Goal: Complete application form

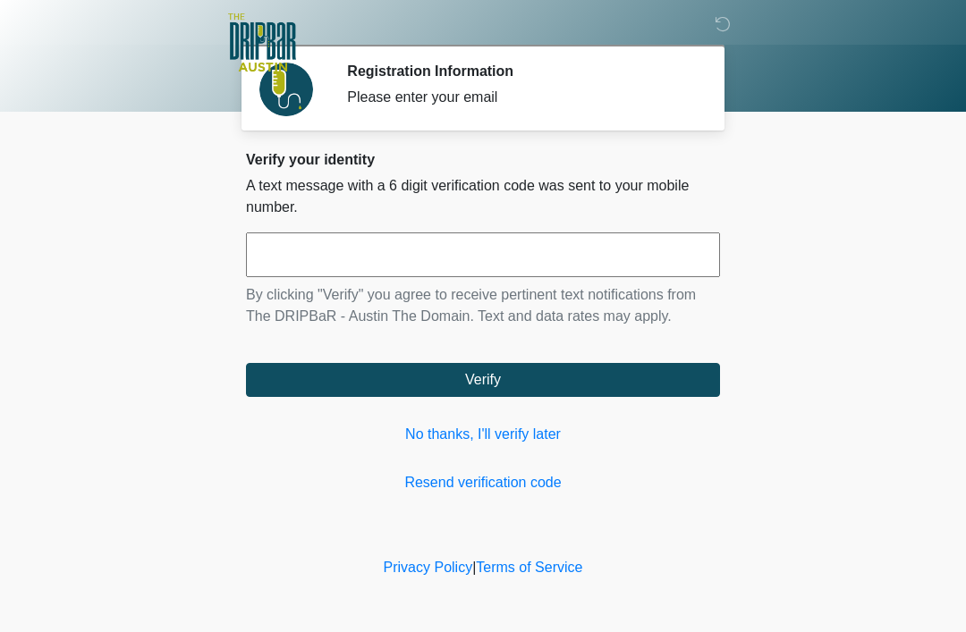
click at [502, 435] on link "No thanks, I'll verify later" at bounding box center [483, 434] width 474 height 21
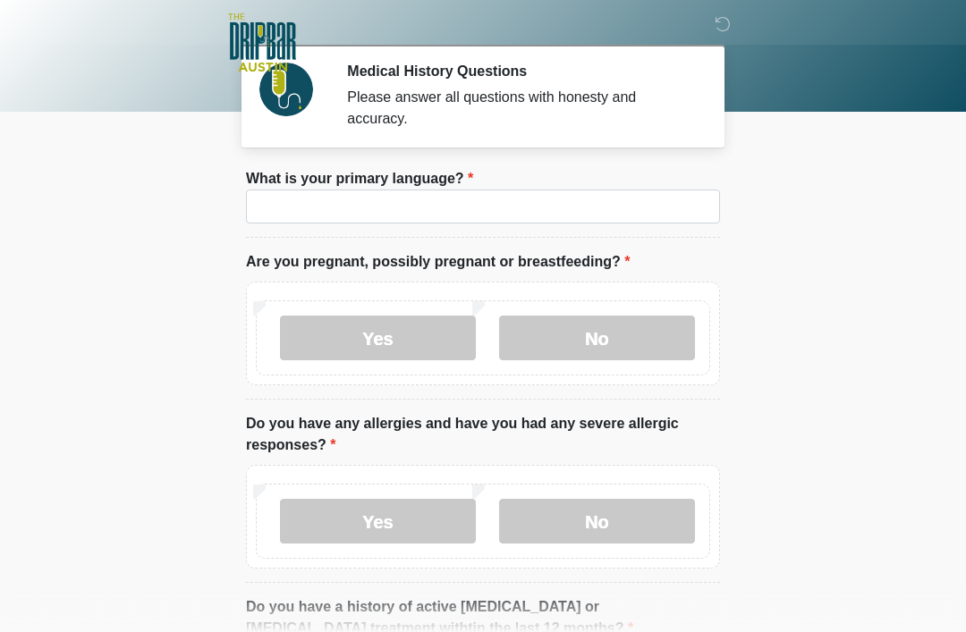
click at [459, 189] on label "What is your primary language?" at bounding box center [359, 178] width 227 height 21
click at [459, 190] on input "What is your primary language?" at bounding box center [483, 207] width 474 height 34
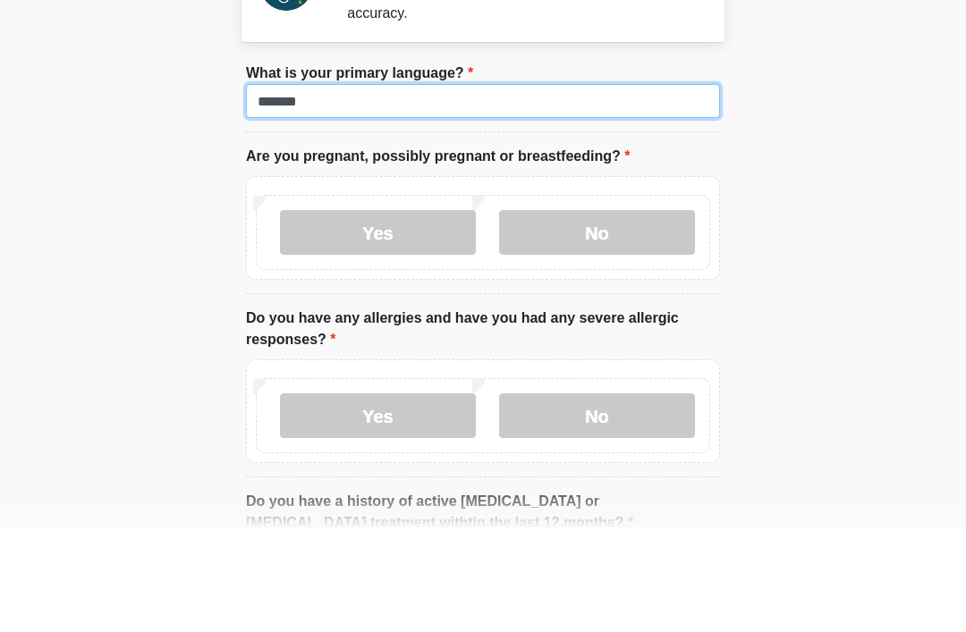
type input "*******"
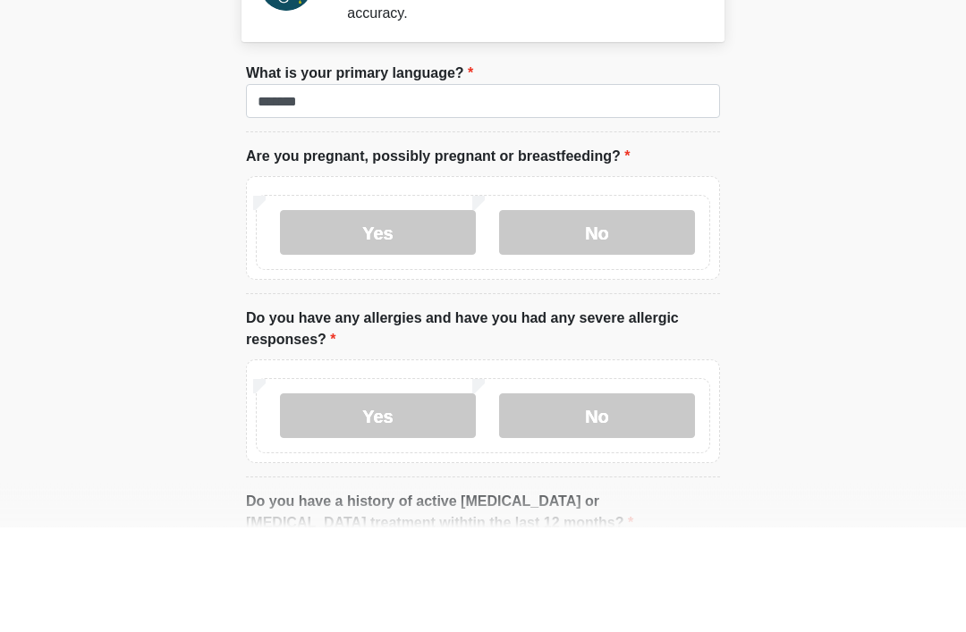
click at [588, 316] on label "No" at bounding box center [597, 338] width 196 height 45
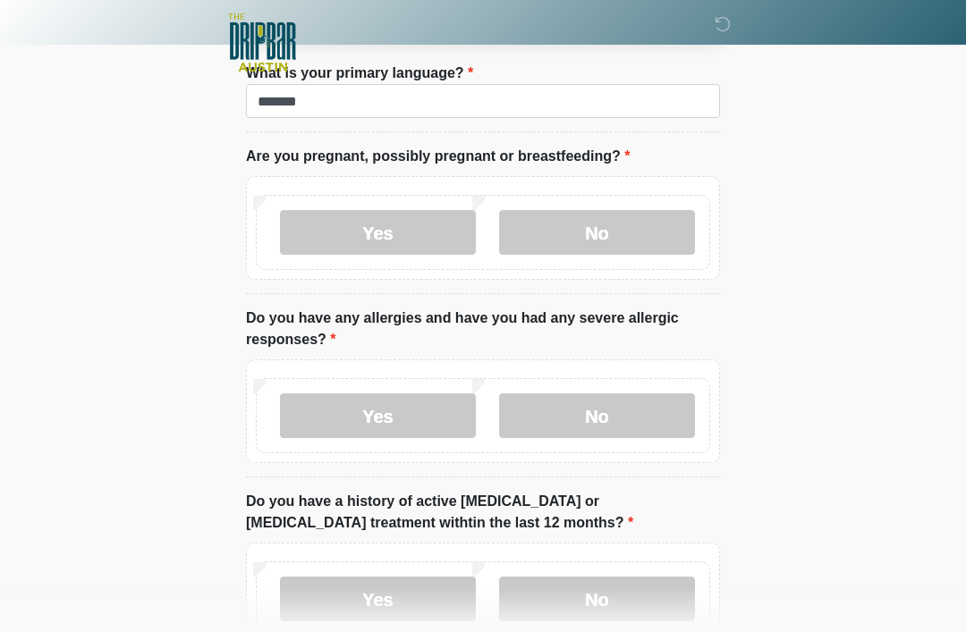
click at [604, 421] on label "No" at bounding box center [597, 416] width 196 height 45
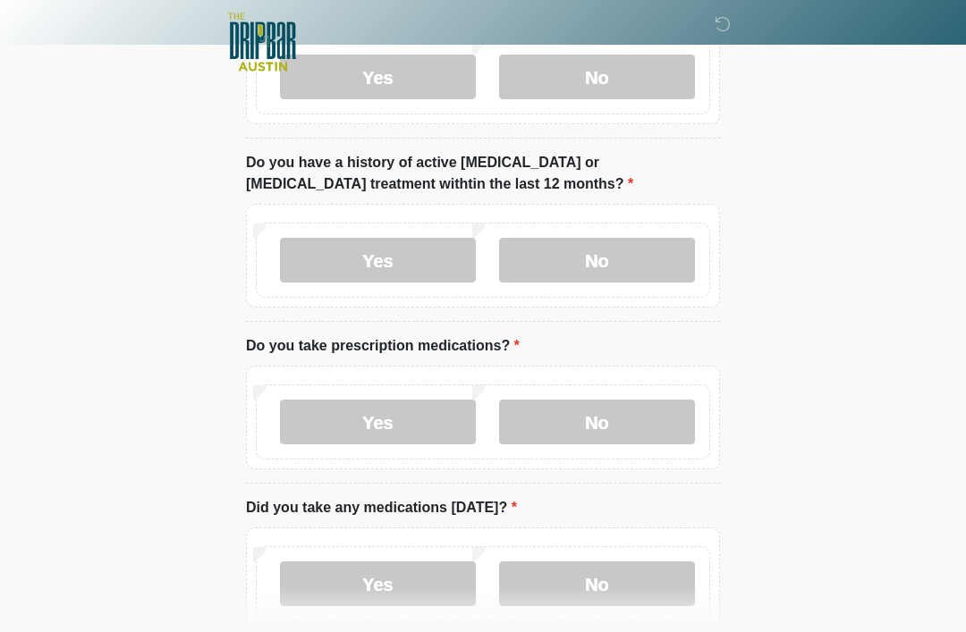
scroll to position [446, 0]
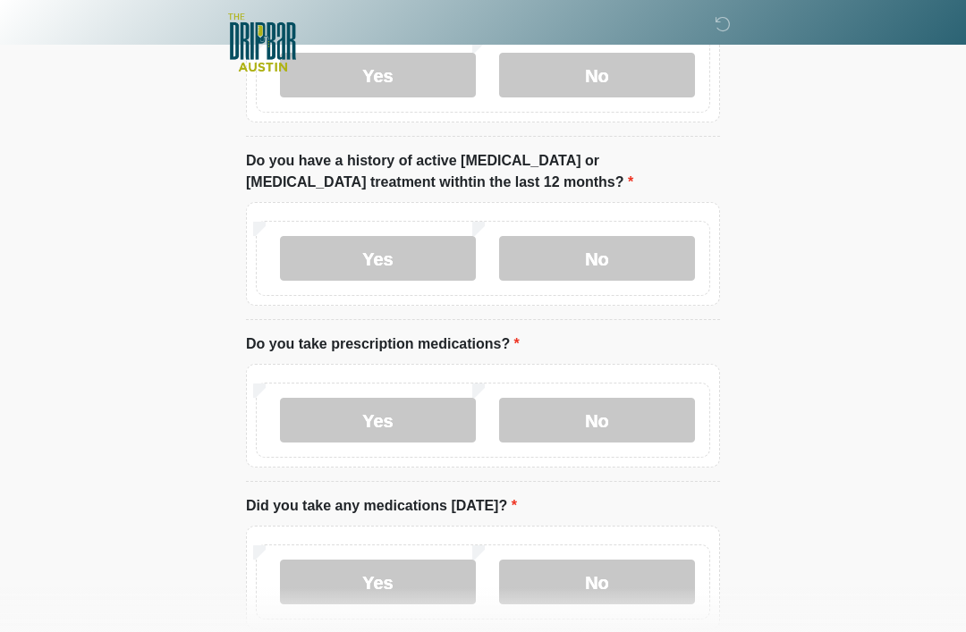
click at [607, 268] on label "No" at bounding box center [597, 258] width 196 height 45
click at [620, 415] on label "No" at bounding box center [597, 420] width 196 height 45
click at [627, 587] on label "No" at bounding box center [597, 582] width 196 height 45
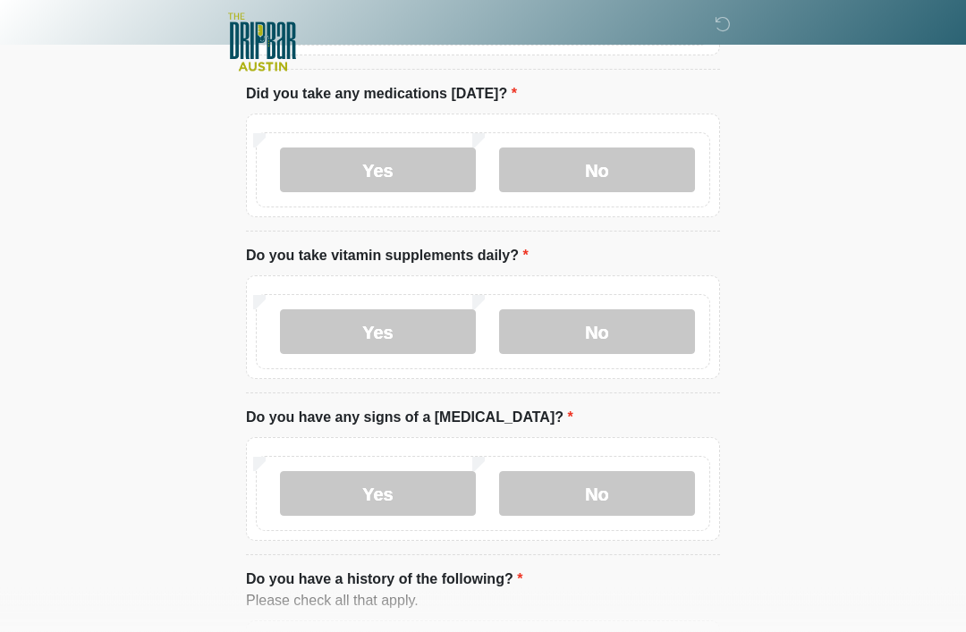
scroll to position [857, 0]
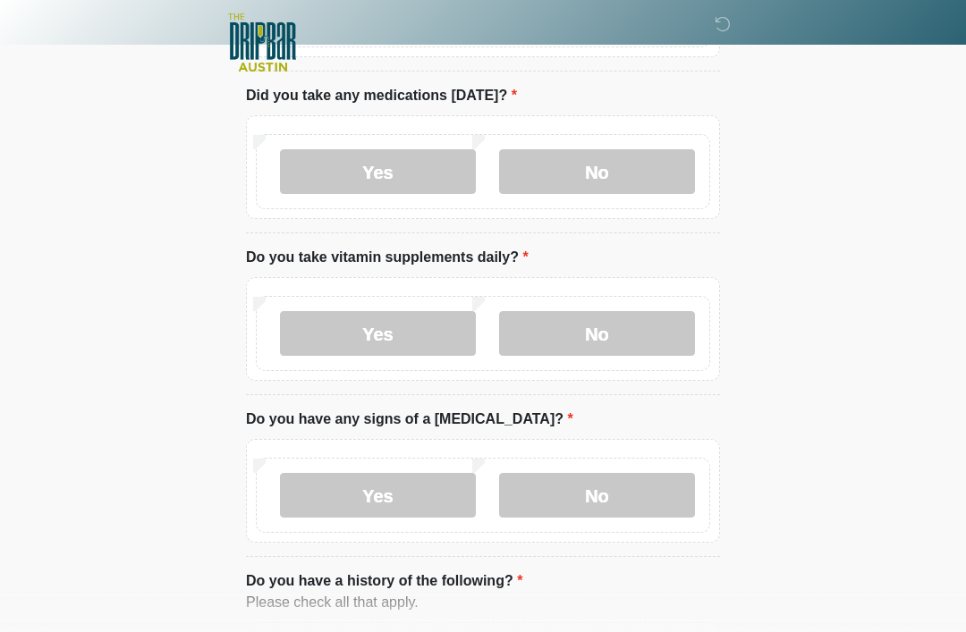
click at [623, 344] on label "No" at bounding box center [597, 333] width 196 height 45
click at [631, 504] on label "No" at bounding box center [597, 495] width 196 height 45
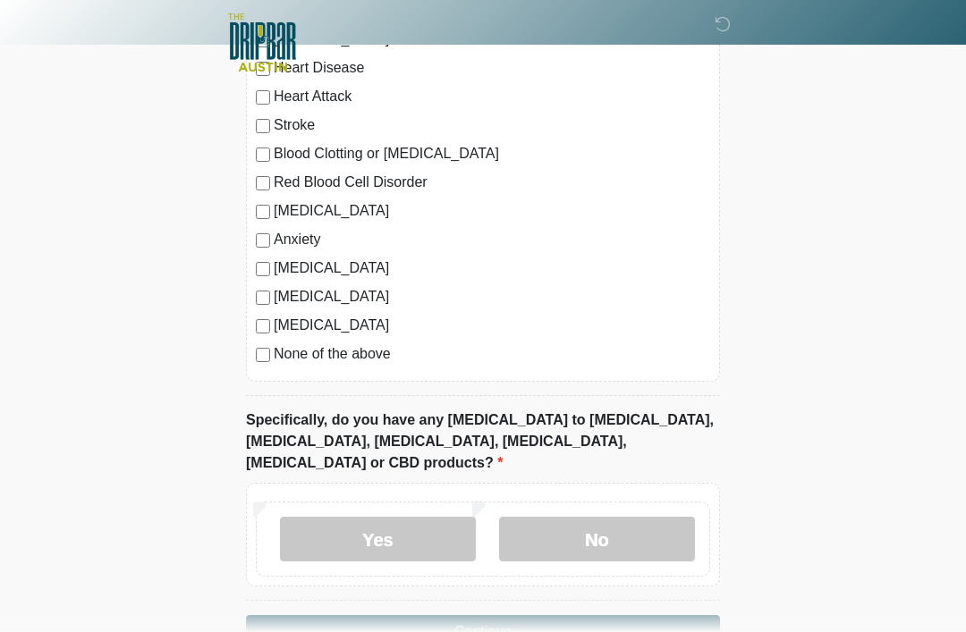
scroll to position [1491, 0]
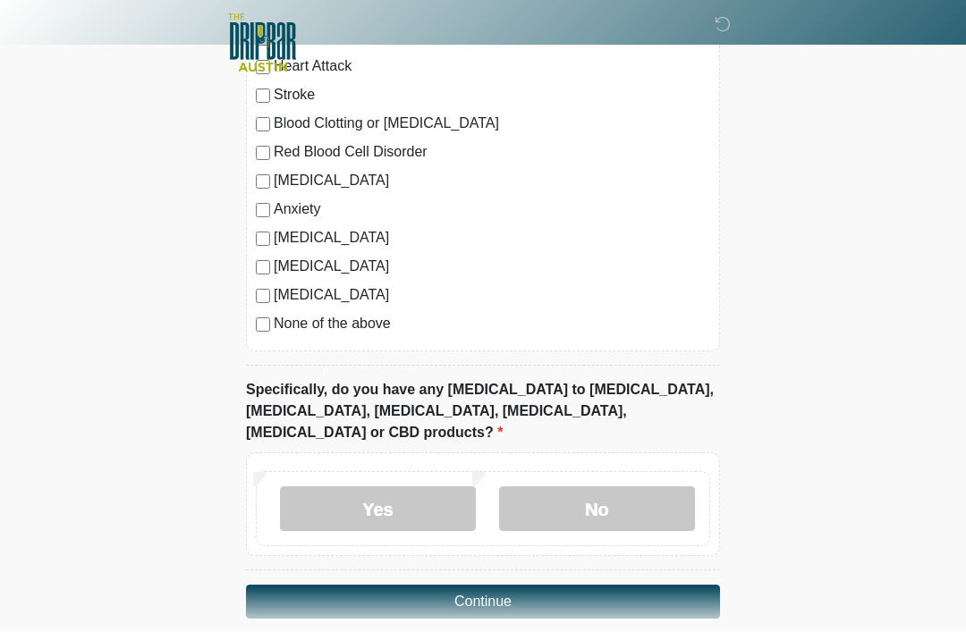
click at [616, 487] on label "No" at bounding box center [597, 509] width 196 height 45
click at [597, 585] on button "Continue" at bounding box center [483, 602] width 474 height 34
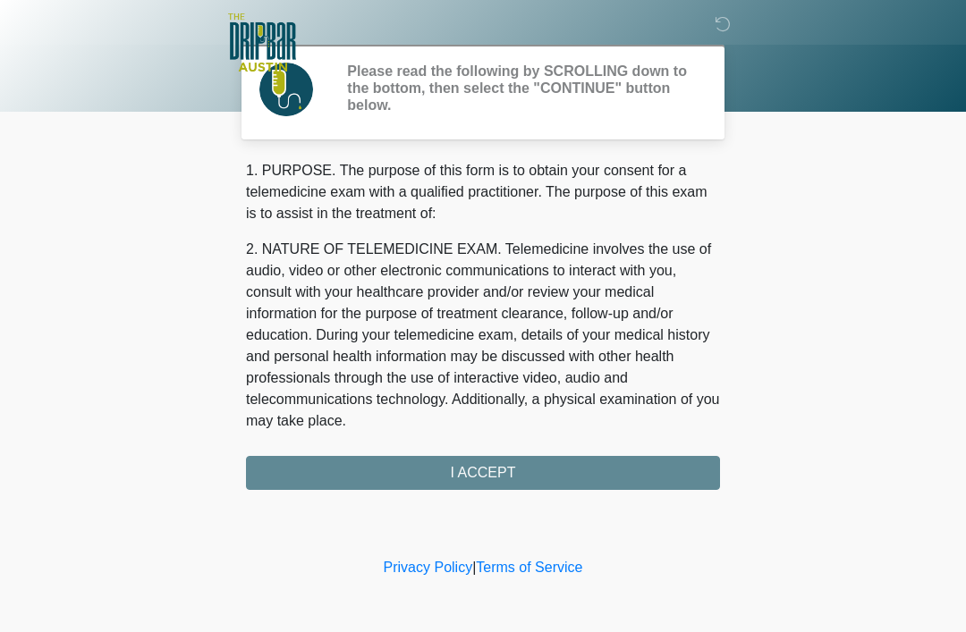
scroll to position [0, 0]
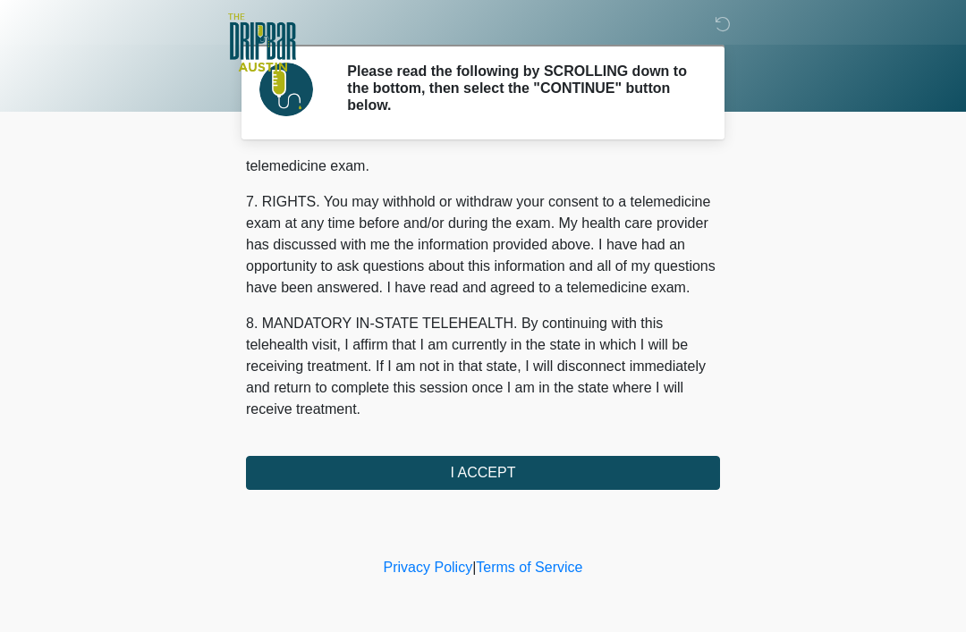
click at [540, 468] on button "I ACCEPT" at bounding box center [483, 473] width 474 height 34
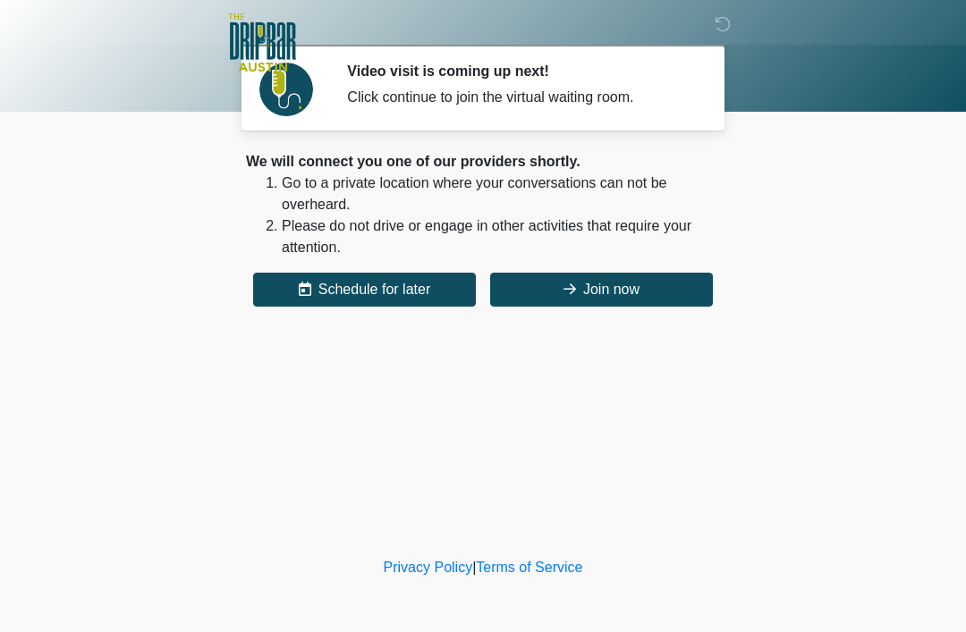
click at [636, 278] on button "Join now" at bounding box center [601, 290] width 223 height 34
